Goal: Information Seeking & Learning: Learn about a topic

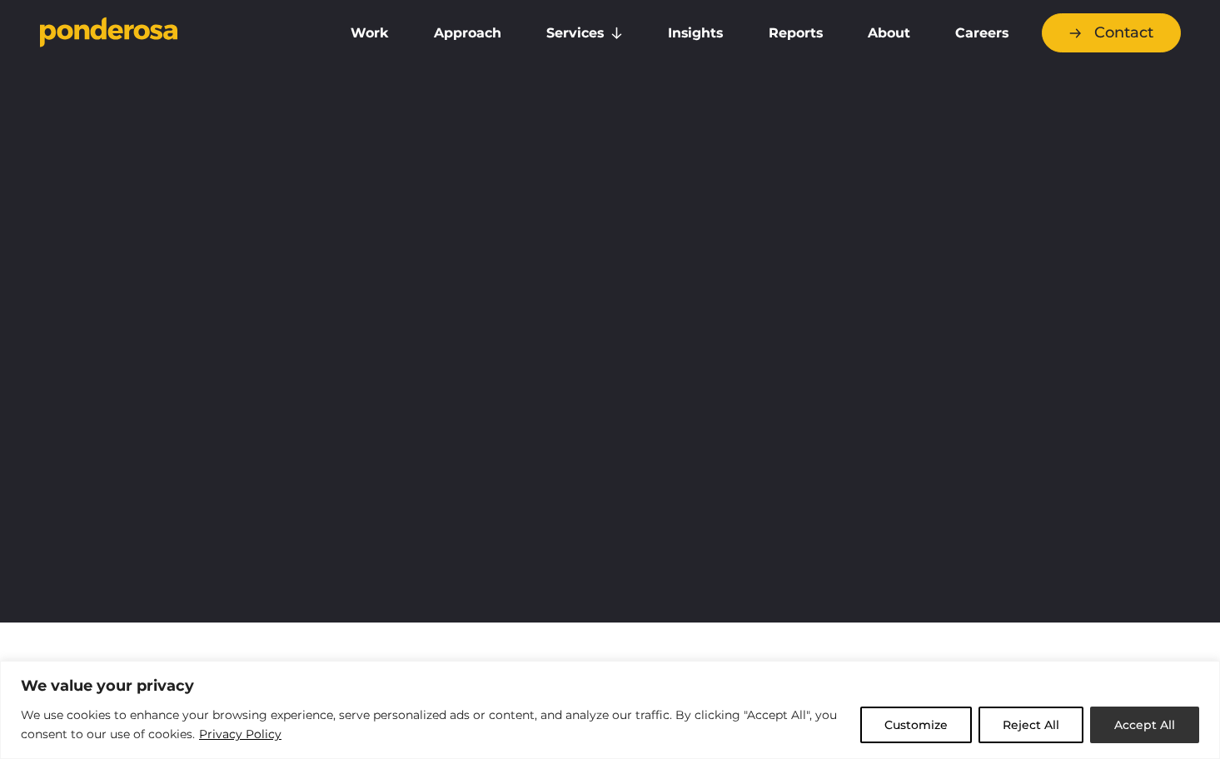
click at [1133, 714] on button "Accept All" at bounding box center [1144, 725] width 109 height 37
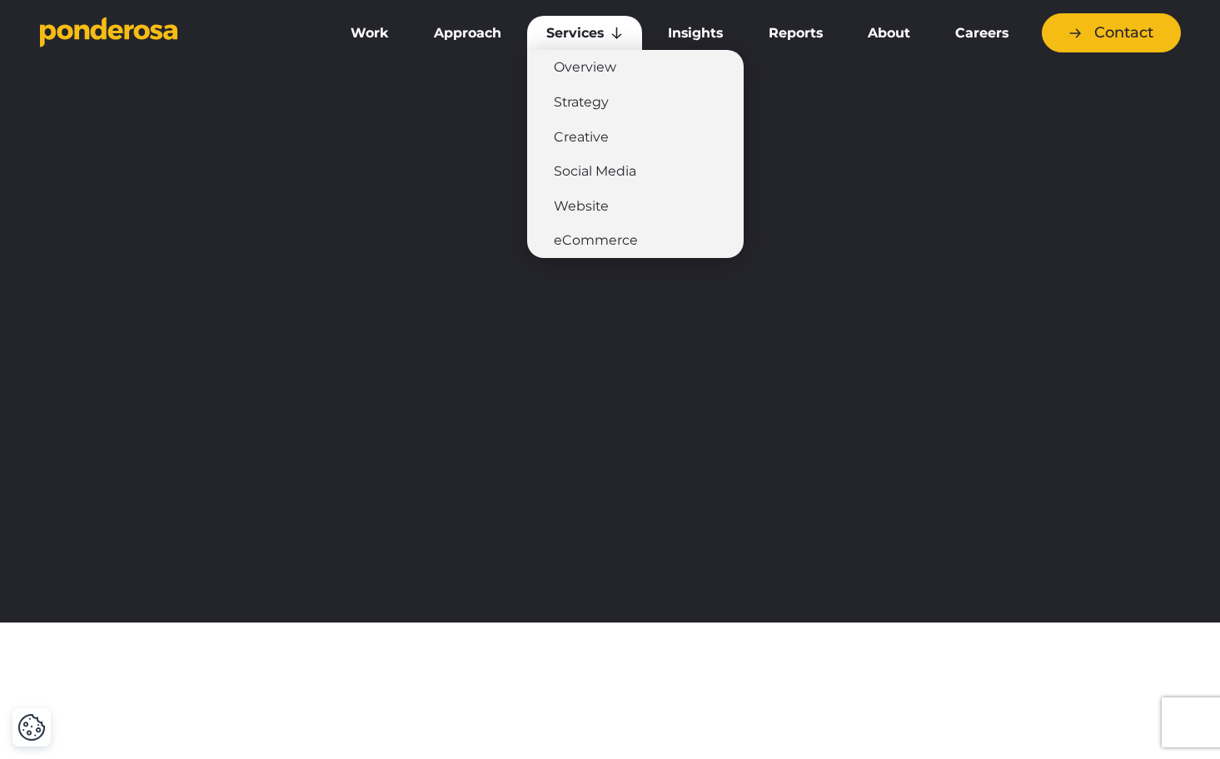
click at [574, 29] on link "Services" at bounding box center [584, 33] width 115 height 35
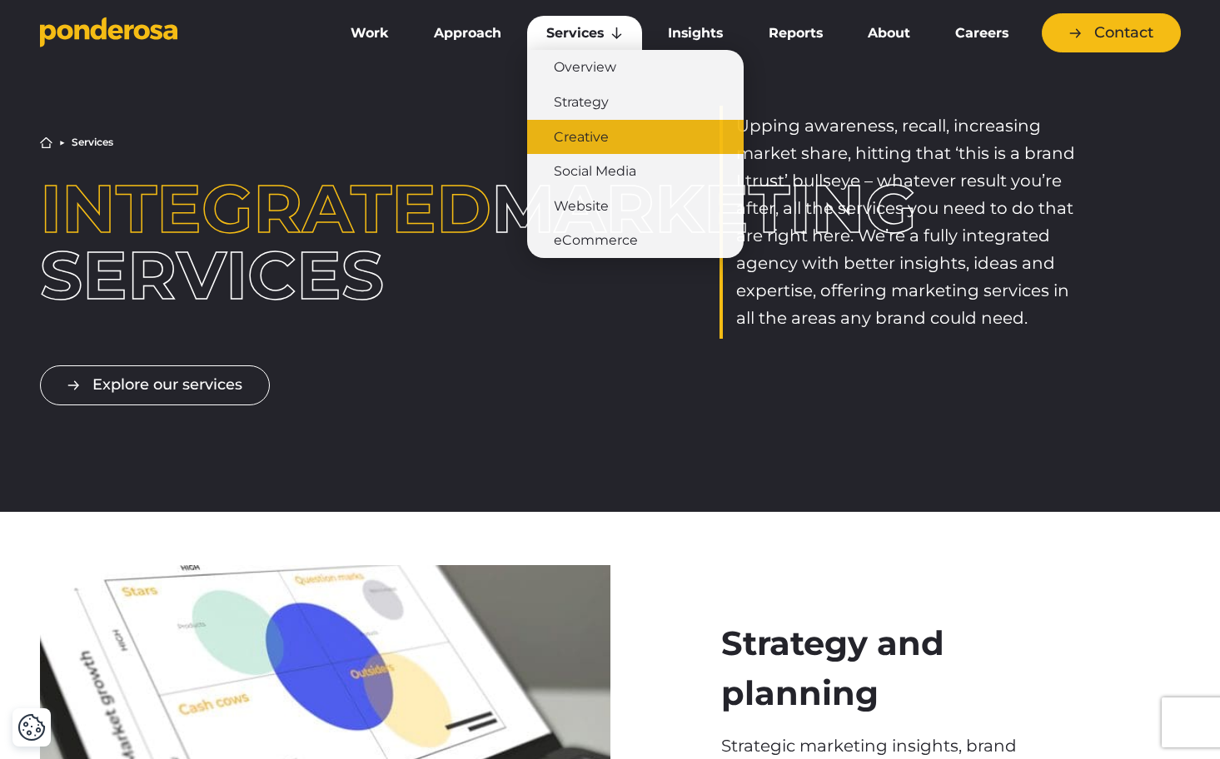
click at [585, 138] on link "Creative" at bounding box center [635, 137] width 217 height 35
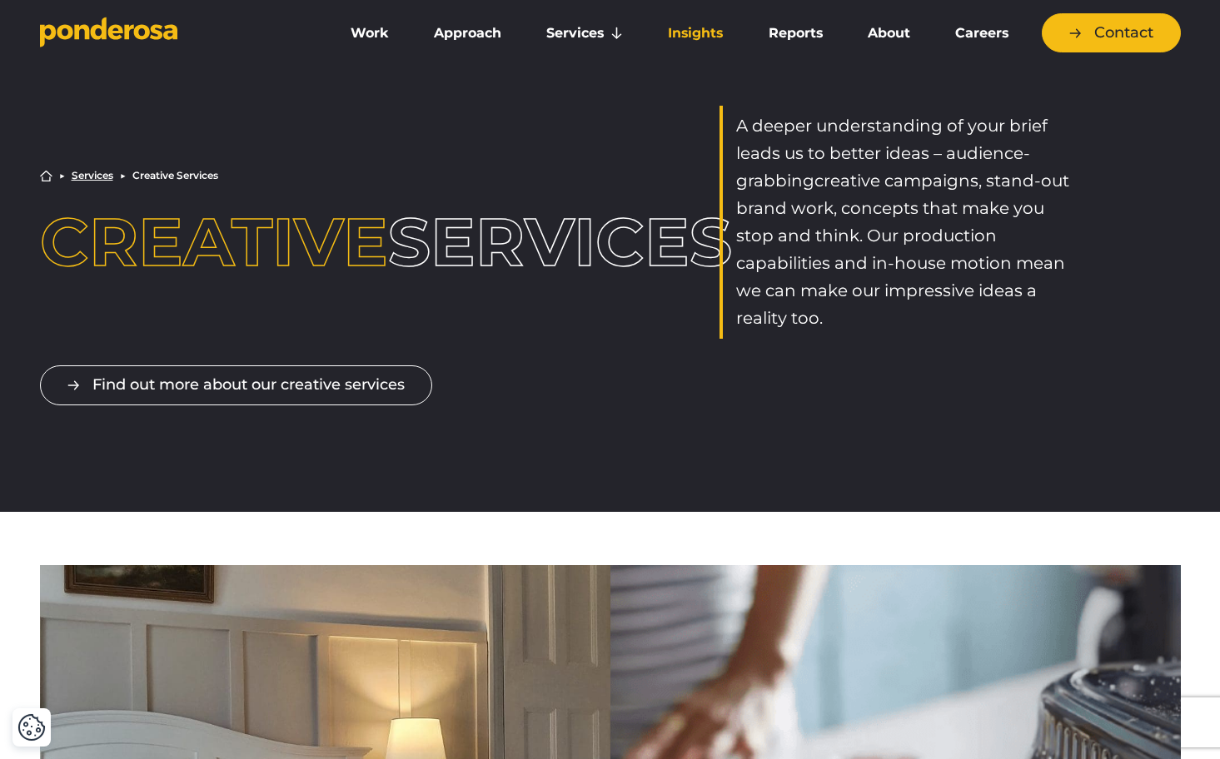
click at [692, 34] on link "Insights" at bounding box center [695, 33] width 93 height 35
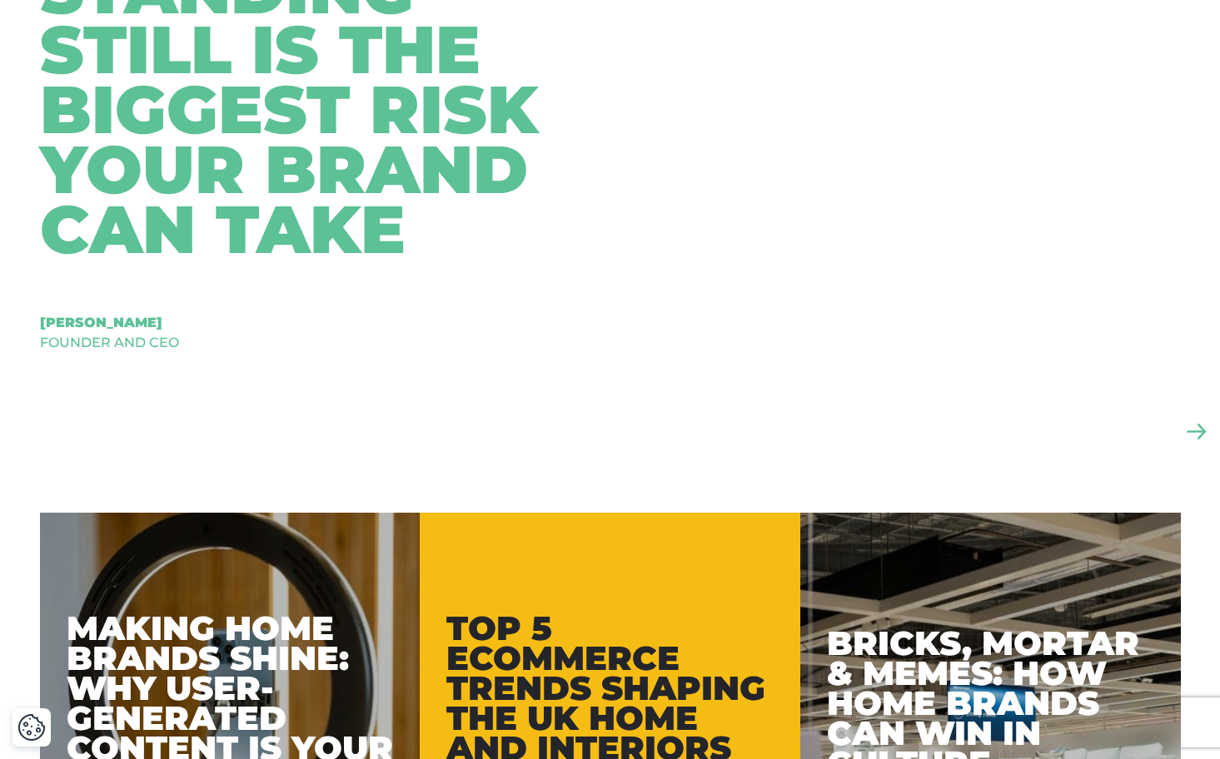
scroll to position [933, 0]
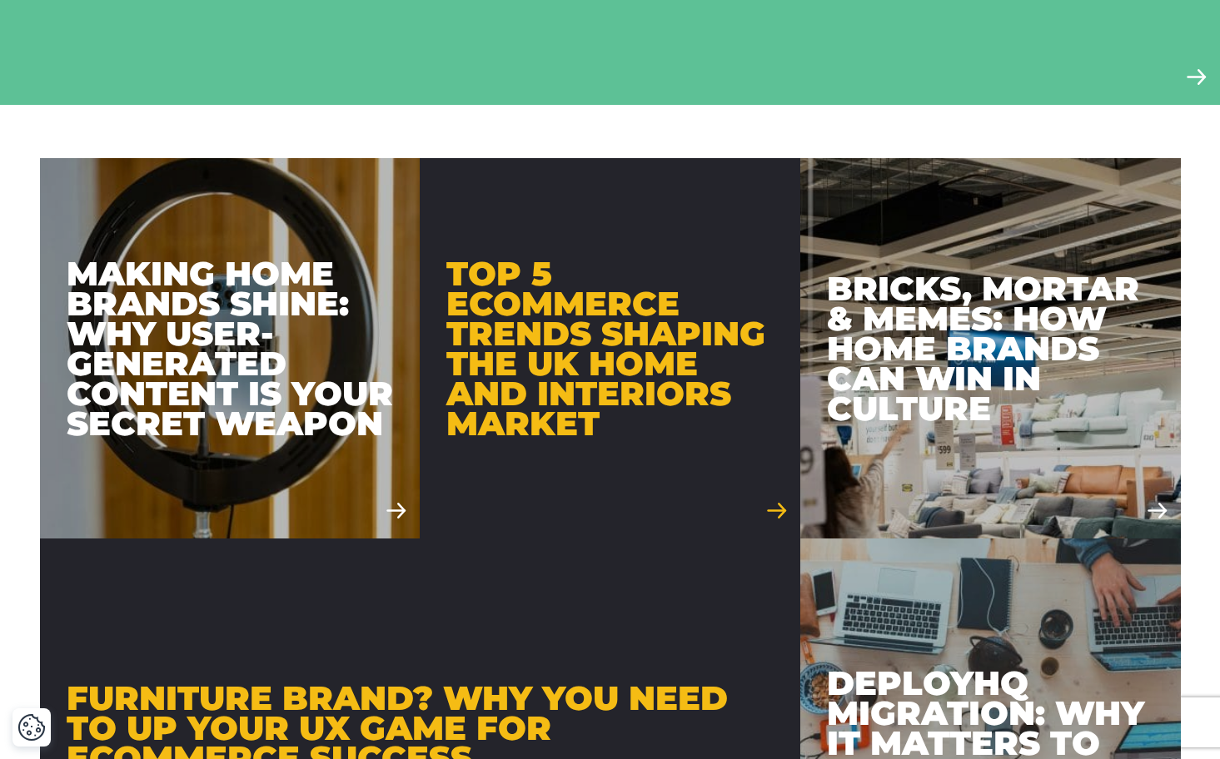
click at [581, 394] on div "Top 5 Ecommerce Trends Shaping the UK Home and Interiors Market" at bounding box center [609, 349] width 327 height 180
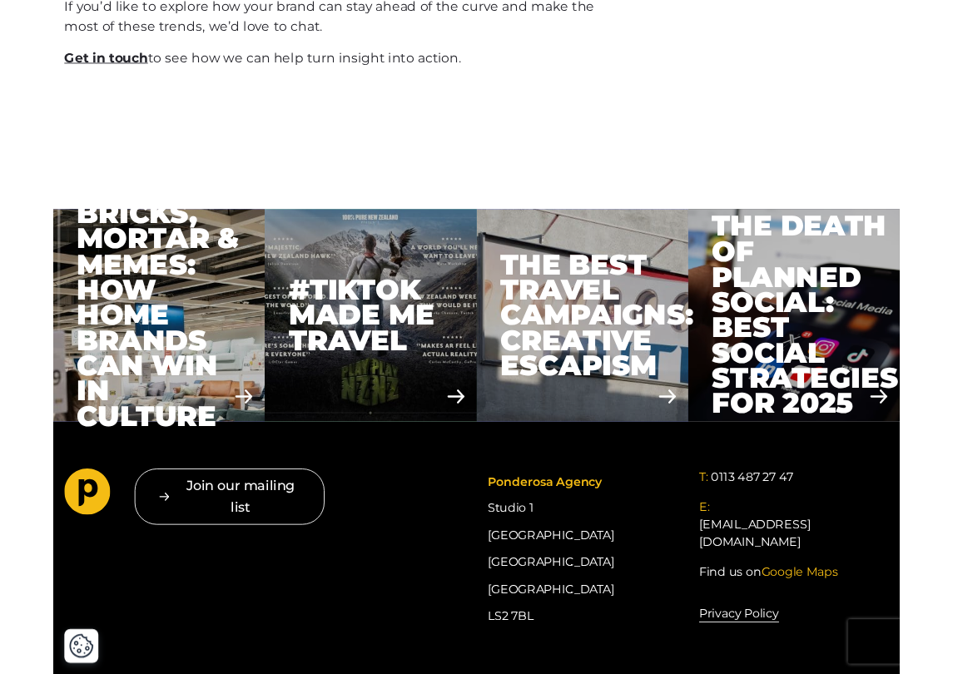
scroll to position [5260, 0]
